Goal: Understand process/instructions: Learn how to perform a task or action

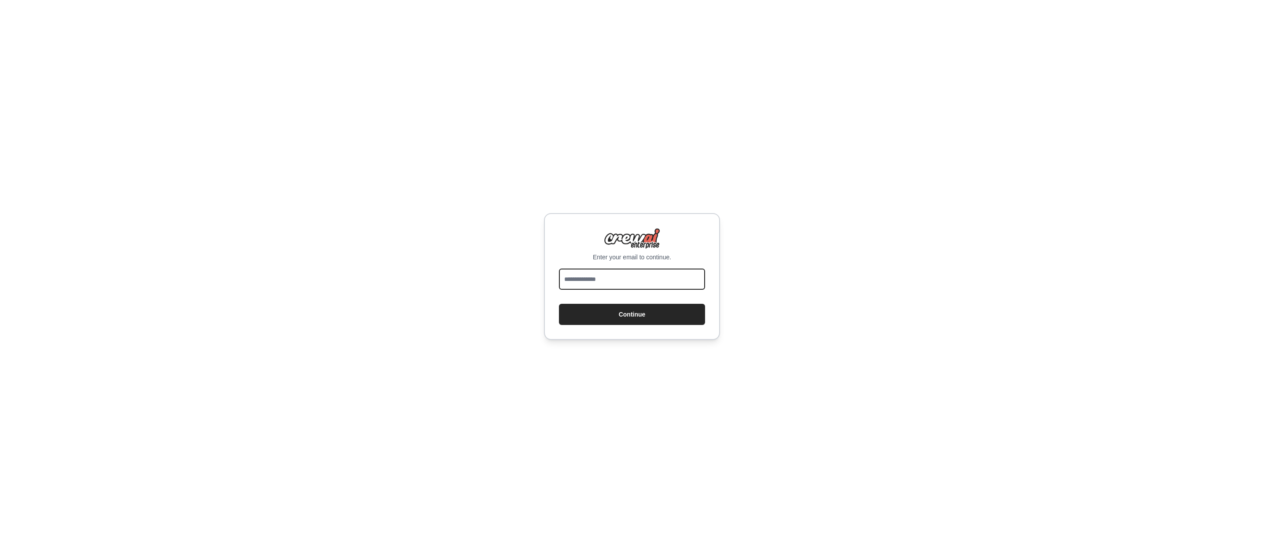
click at [598, 287] on input "email" at bounding box center [632, 278] width 146 height 21
type input "**********"
click at [622, 316] on button "Continue" at bounding box center [632, 314] width 146 height 21
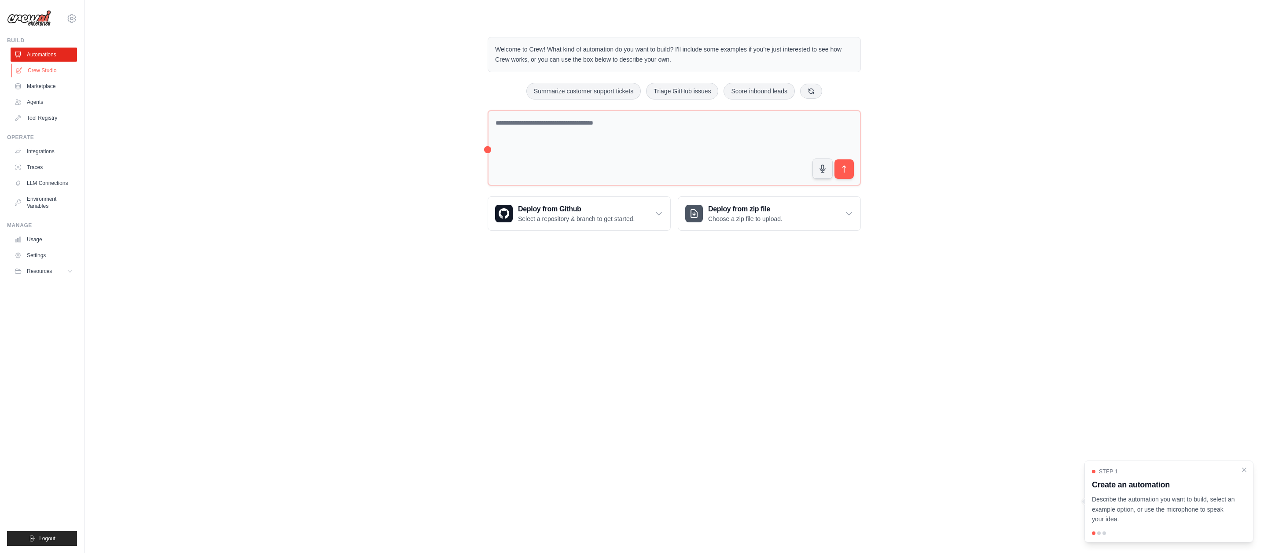
click at [47, 70] on link "Crew Studio" at bounding box center [44, 70] width 66 height 14
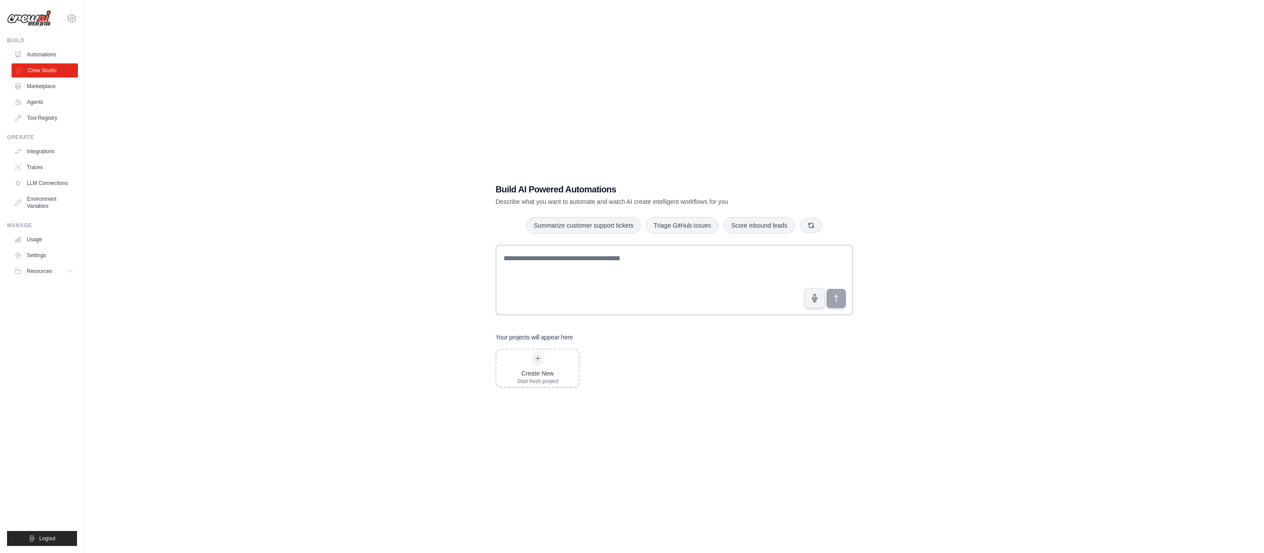
click at [47, 71] on link "Crew Studio" at bounding box center [44, 70] width 66 height 14
click at [25, 72] on link "Crew Studio" at bounding box center [44, 70] width 66 height 14
click at [29, 152] on link "Integrations" at bounding box center [44, 151] width 66 height 14
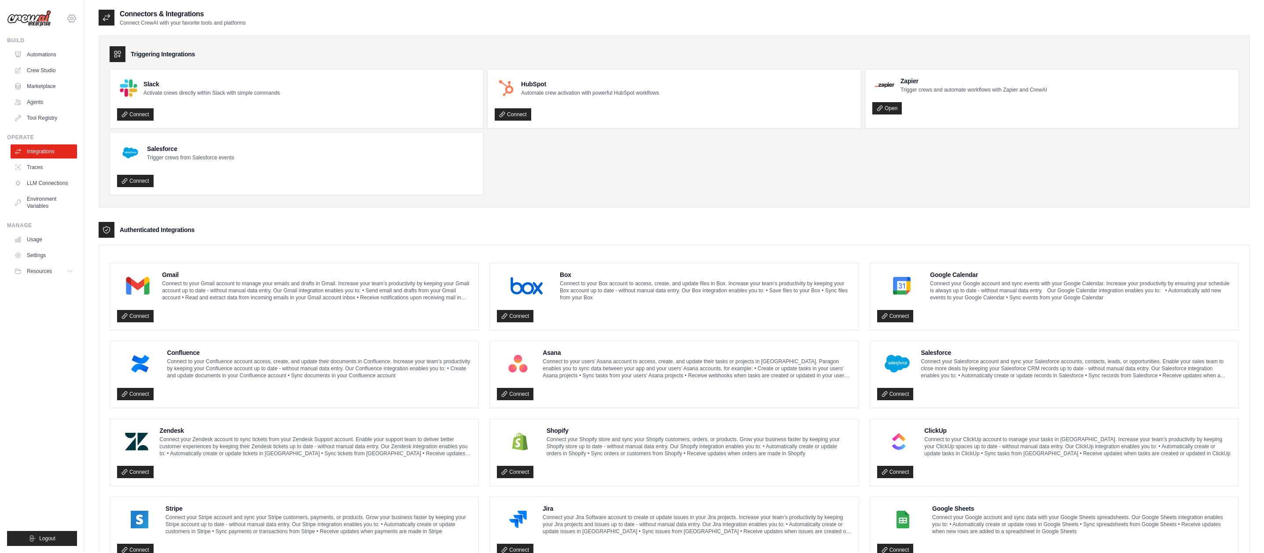
click at [75, 21] on icon at bounding box center [71, 18] width 11 height 11
click at [53, 60] on link "Settings" at bounding box center [71, 59] width 77 height 16
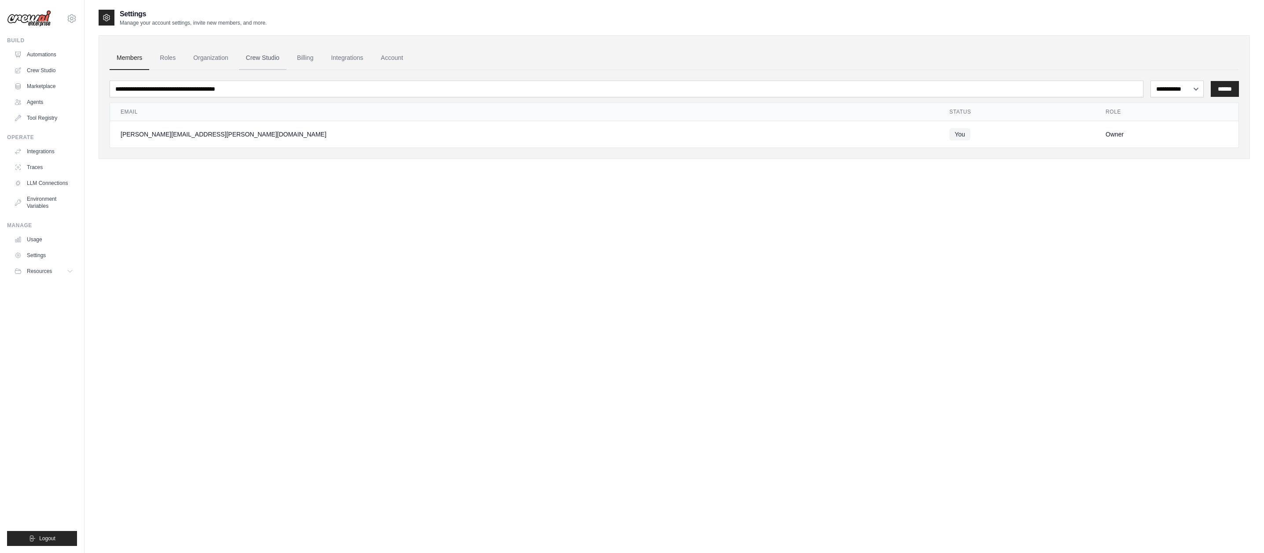
click at [268, 62] on link "Crew Studio" at bounding box center [263, 58] width 48 height 24
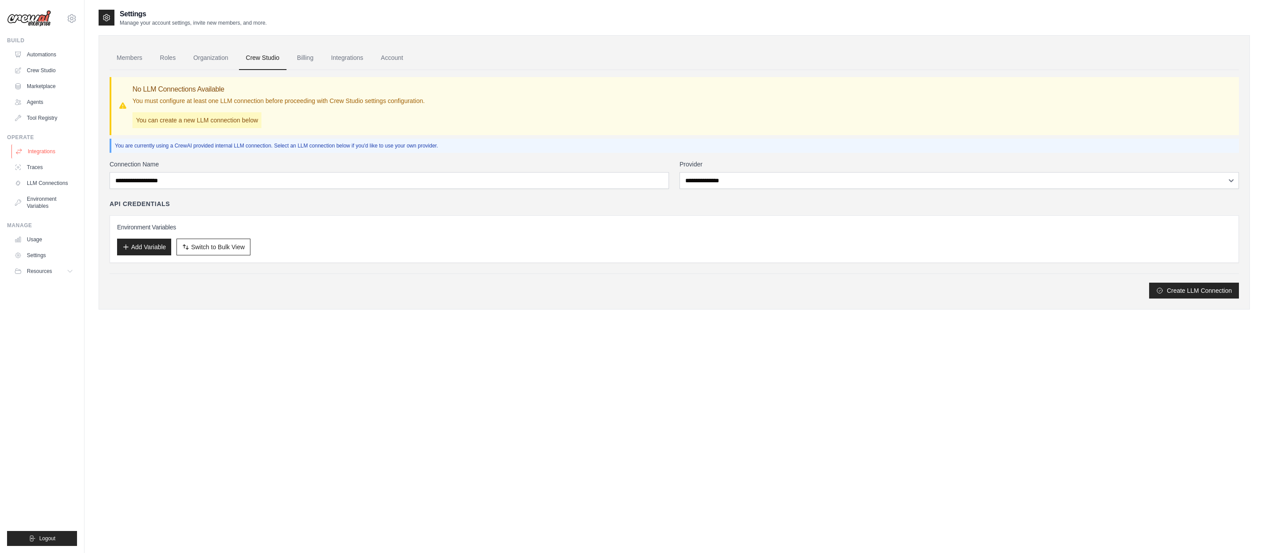
click at [34, 153] on link "Integrations" at bounding box center [44, 151] width 66 height 14
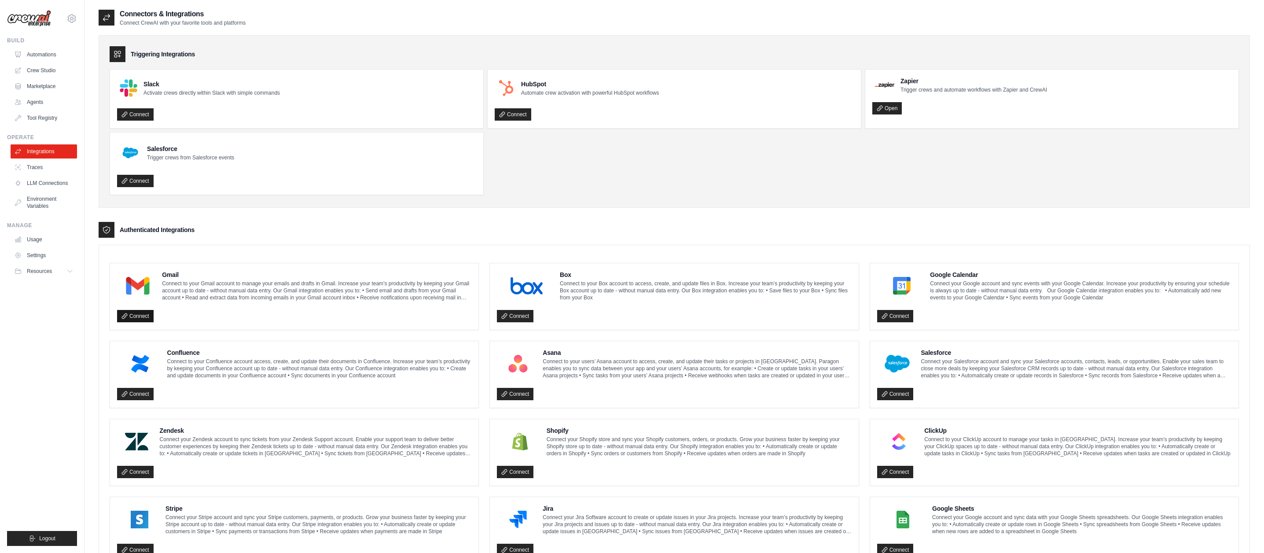
click at [140, 316] on link "Connect" at bounding box center [135, 316] width 37 height 12
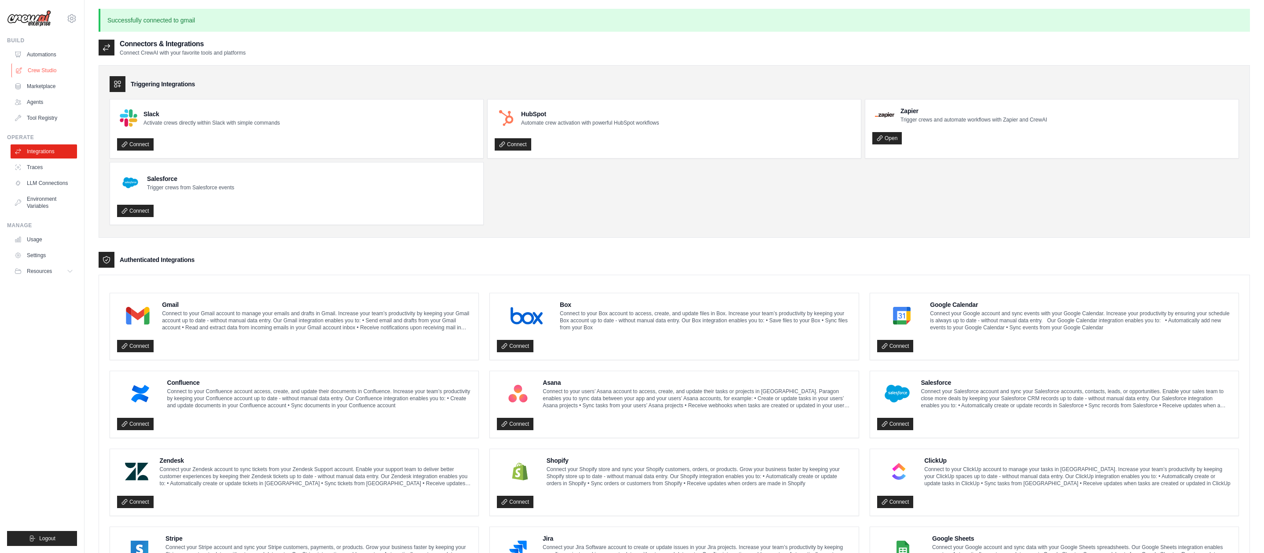
click at [33, 73] on link "Crew Studio" at bounding box center [44, 70] width 66 height 14
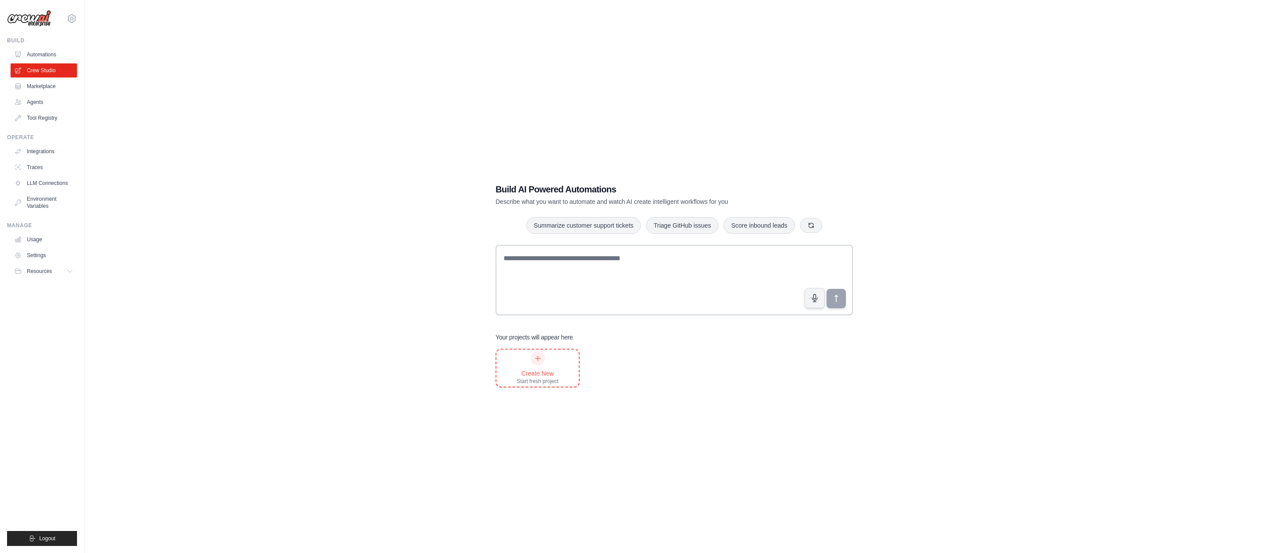
click at [536, 360] on icon at bounding box center [537, 358] width 7 height 7
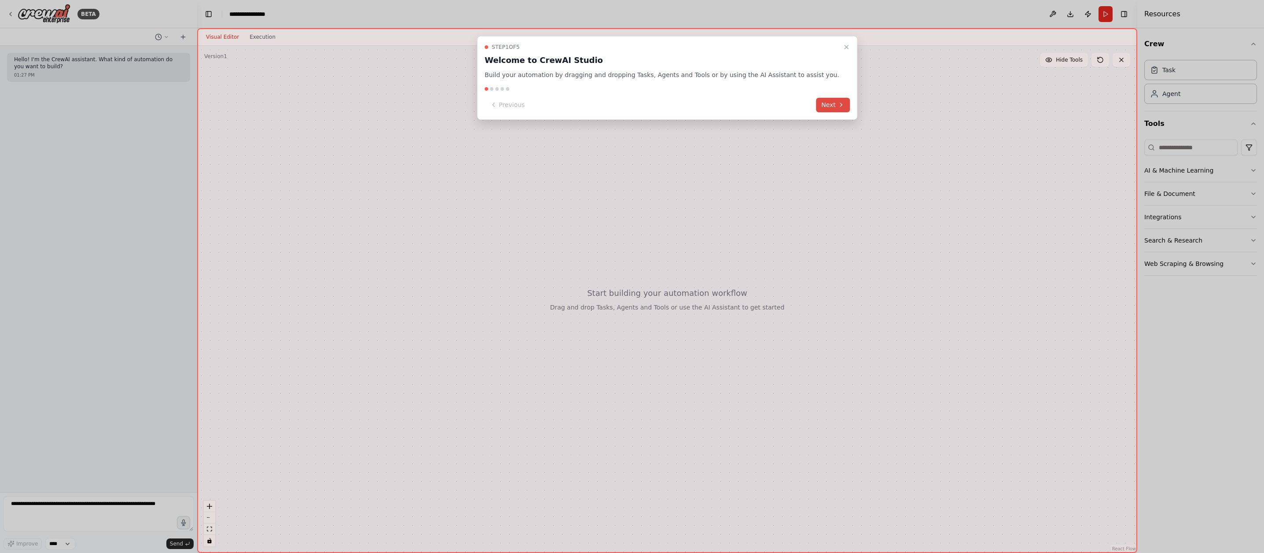
click at [820, 104] on button "Next" at bounding box center [833, 105] width 34 height 15
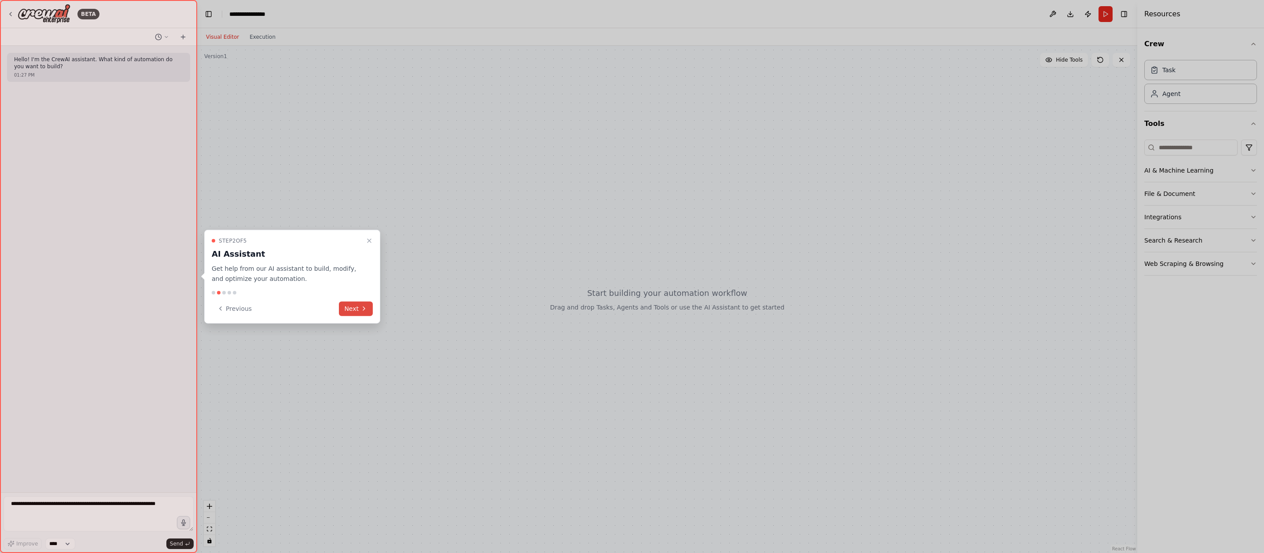
click at [357, 311] on button "Next" at bounding box center [356, 308] width 34 height 15
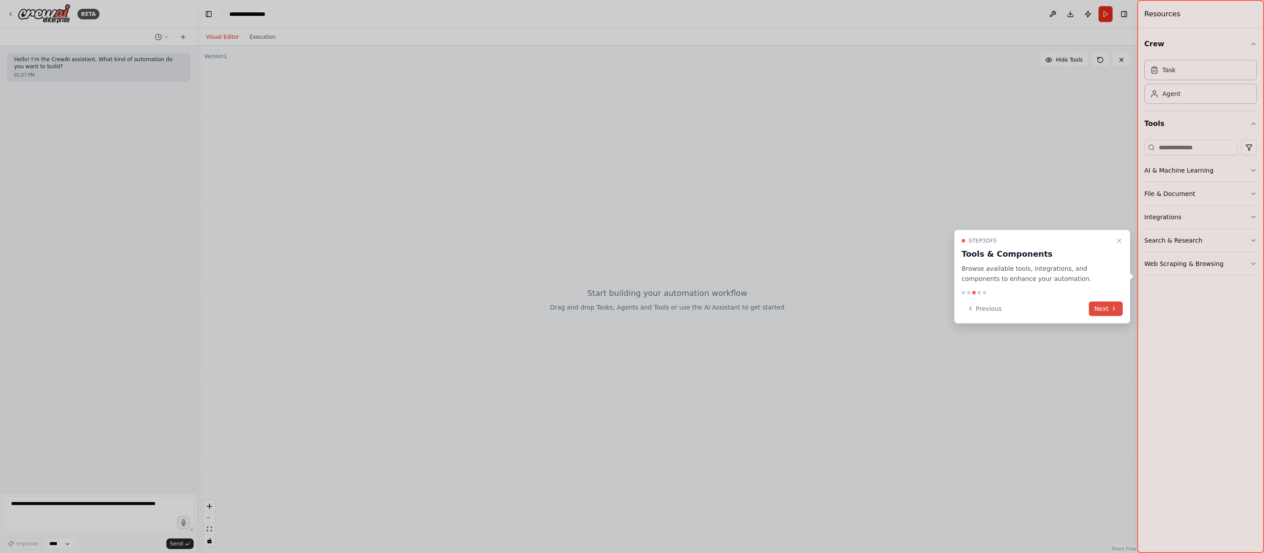
click at [1103, 308] on button "Next" at bounding box center [1106, 308] width 34 height 15
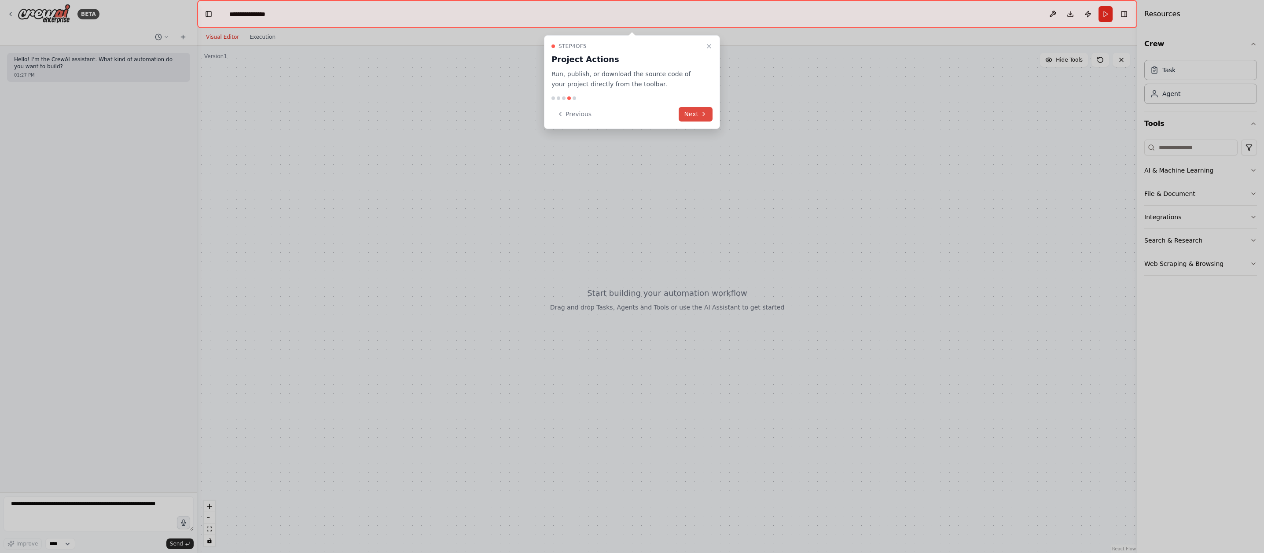
click at [691, 114] on button "Next" at bounding box center [696, 114] width 34 height 15
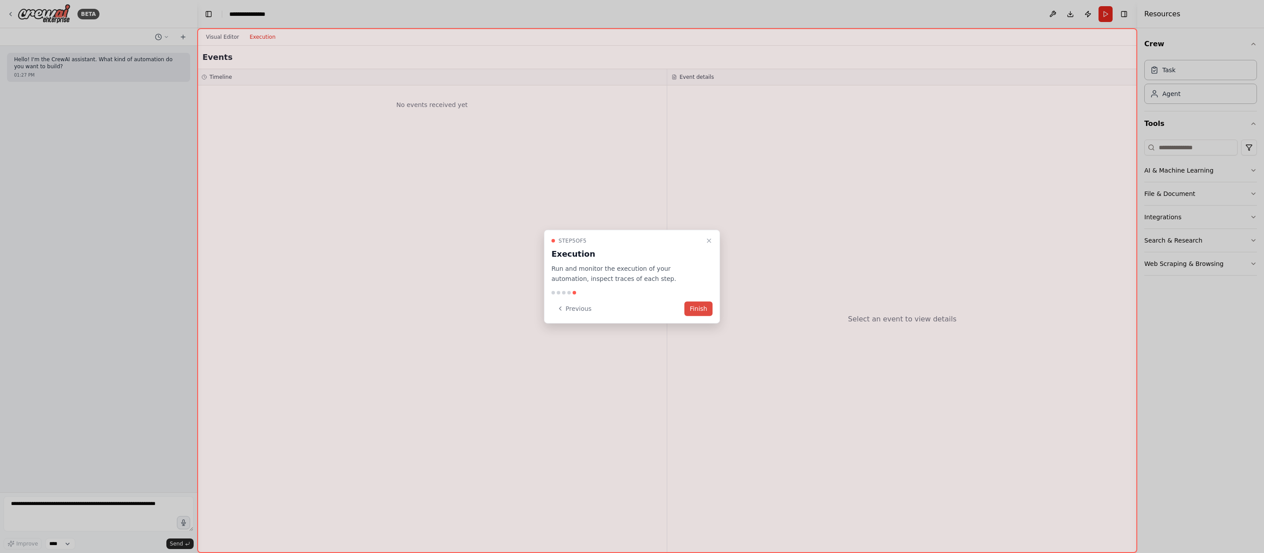
click at [697, 308] on button "Finish" at bounding box center [698, 308] width 28 height 15
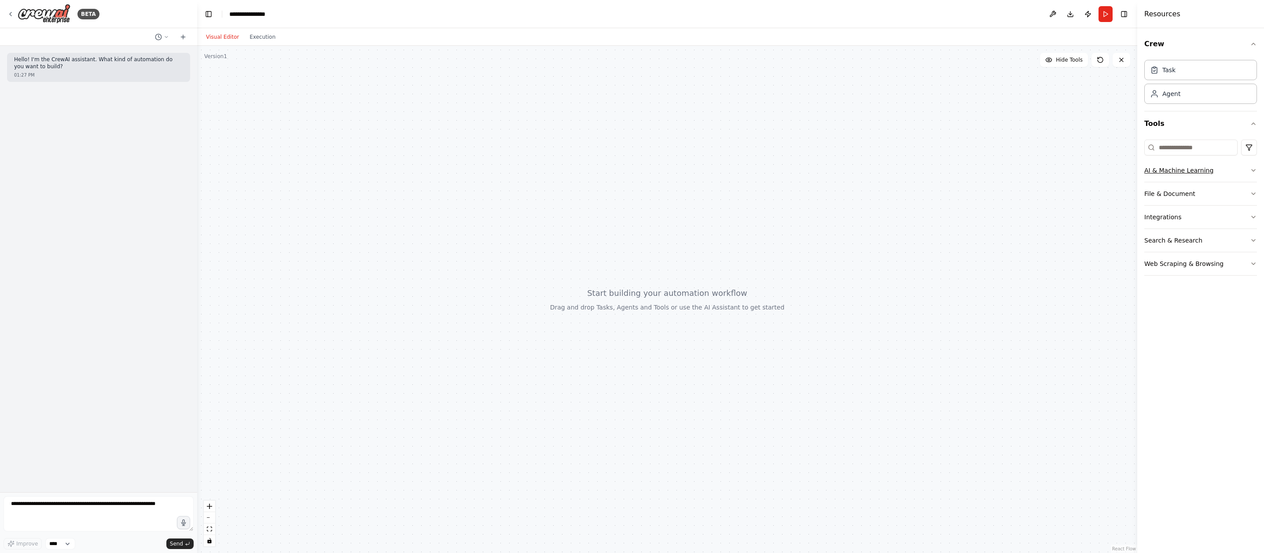
click at [1236, 169] on button "AI & Machine Learning" at bounding box center [1200, 170] width 113 height 23
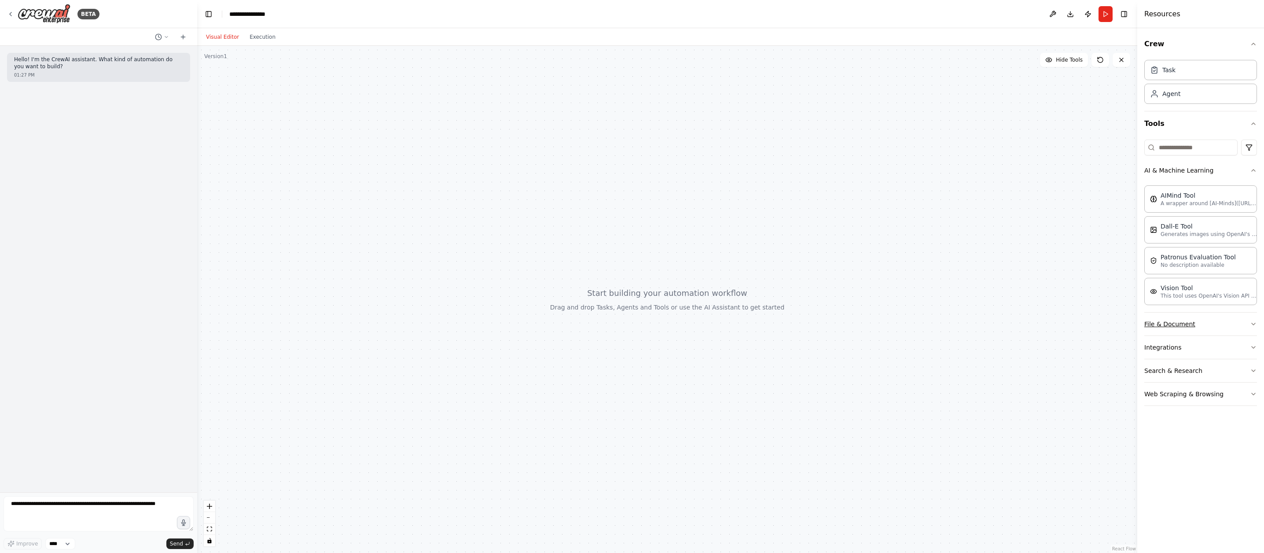
click at [1227, 324] on button "File & Document" at bounding box center [1200, 323] width 113 height 23
